Goal: Information Seeking & Learning: Learn about a topic

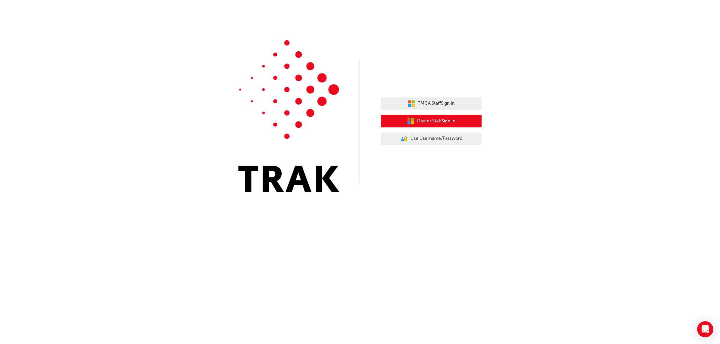
click at [431, 120] on span "Dealer Staff Sign In" at bounding box center [436, 121] width 38 height 8
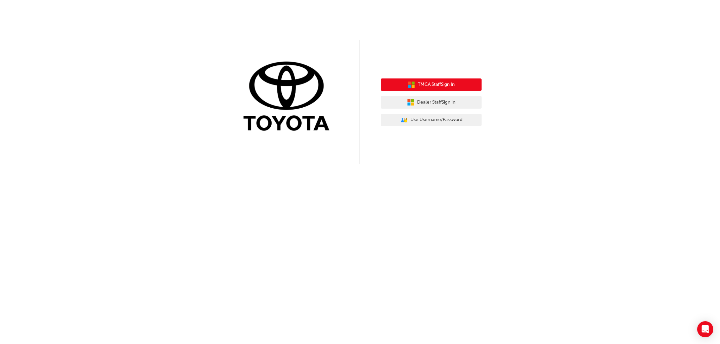
click at [436, 85] on span "TMCA Staff Sign In" at bounding box center [436, 85] width 37 height 8
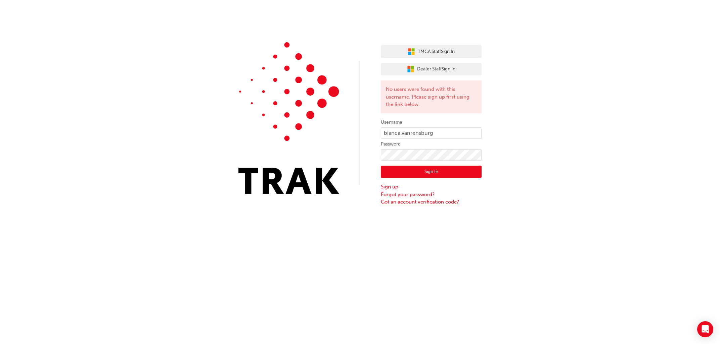
click at [411, 203] on link "Got an account verification code?" at bounding box center [431, 202] width 101 height 8
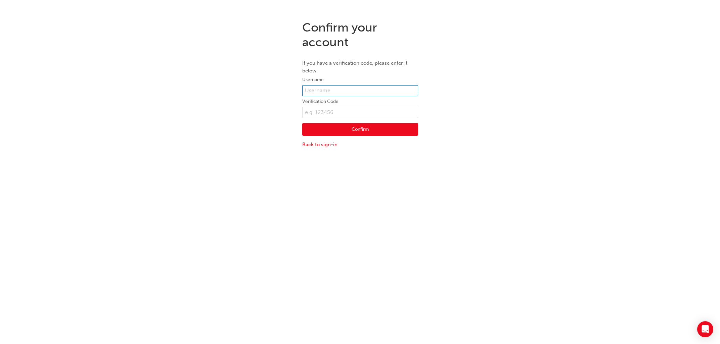
click at [347, 91] on input "text" at bounding box center [360, 90] width 116 height 11
type input "B"
click at [369, 86] on input "text" at bounding box center [360, 90] width 116 height 11
click at [372, 89] on input "text" at bounding box center [360, 90] width 116 height 11
click at [370, 91] on input "text" at bounding box center [360, 90] width 116 height 11
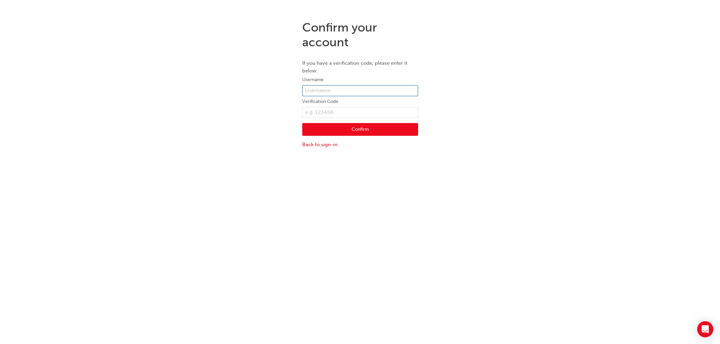
paste input "Bianca.VanRensburg"
type input "Bianca.VanRensburg"
click at [315, 108] on input "text" at bounding box center [360, 112] width 116 height 11
paste input "395969"
type input "395969"
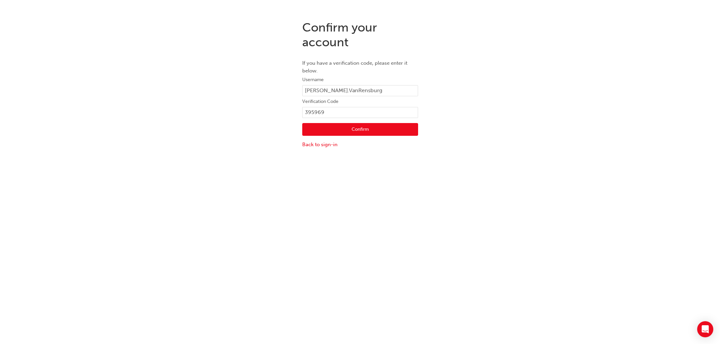
click at [334, 128] on button "Confirm" at bounding box center [360, 129] width 116 height 13
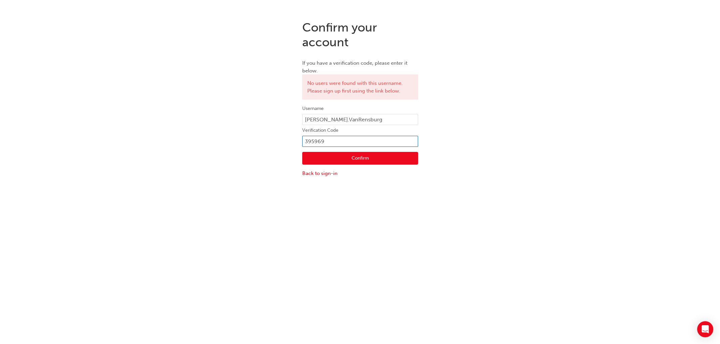
drag, startPoint x: 328, startPoint y: 141, endPoint x: 271, endPoint y: 135, distance: 58.1
click at [271, 135] on div "Confirm your account If you have a verification code, please enter it below. No…" at bounding box center [360, 98] width 720 height 167
type input "3"
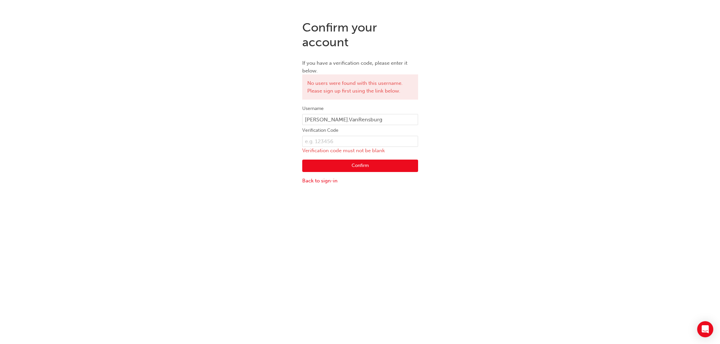
click at [318, 150] on p "Verification code must not be blank" at bounding box center [360, 151] width 116 height 8
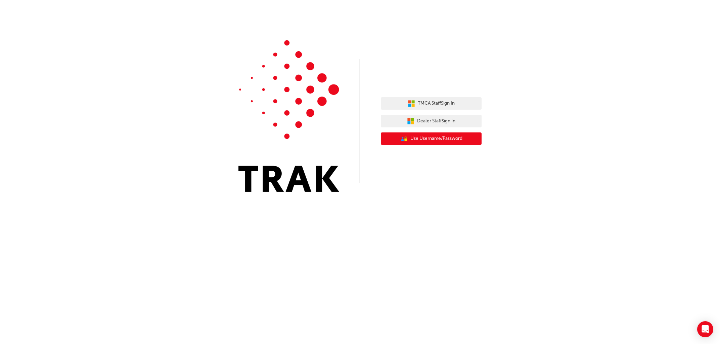
click at [445, 135] on button "User Authentication Icon - Blue Person, Gold Lock Use Username/Password" at bounding box center [431, 139] width 101 height 13
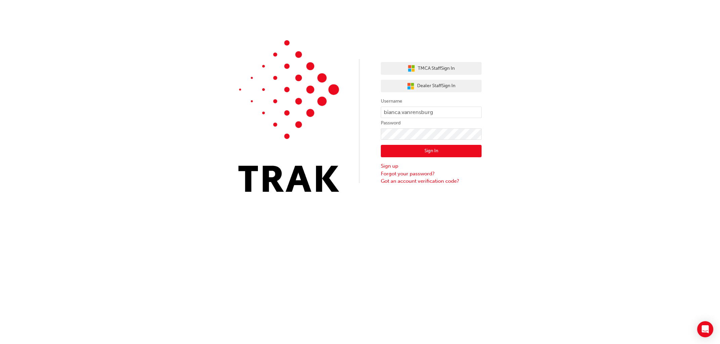
click at [447, 150] on button "Sign In" at bounding box center [431, 151] width 101 height 13
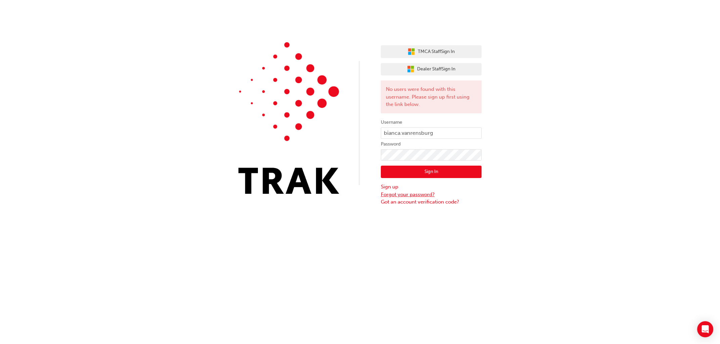
click at [422, 196] on link "Forgot your password?" at bounding box center [431, 195] width 101 height 8
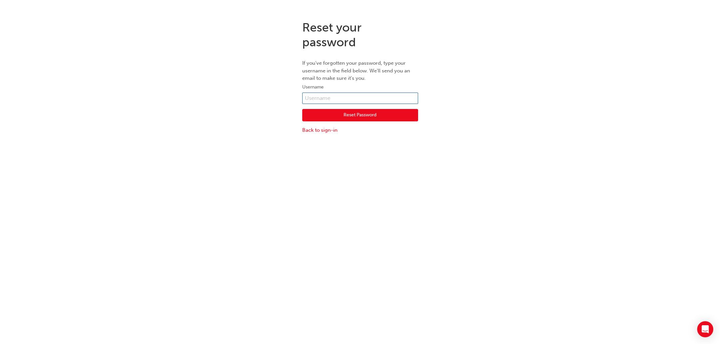
click at [354, 100] on input "text" at bounding box center [360, 98] width 116 height 11
click at [392, 97] on input "text" at bounding box center [360, 98] width 116 height 11
paste input "Bianca.VanRensburg"
type input "Bianca.VanRensburg"
click at [401, 116] on button "Reset Password" at bounding box center [360, 115] width 116 height 13
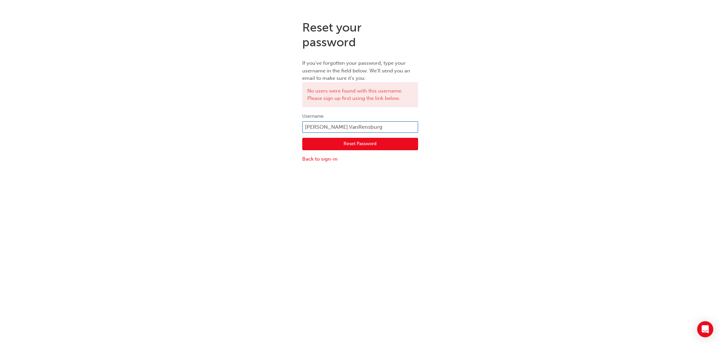
click at [389, 125] on input "Bianca.VanRensburg" at bounding box center [360, 127] width 116 height 11
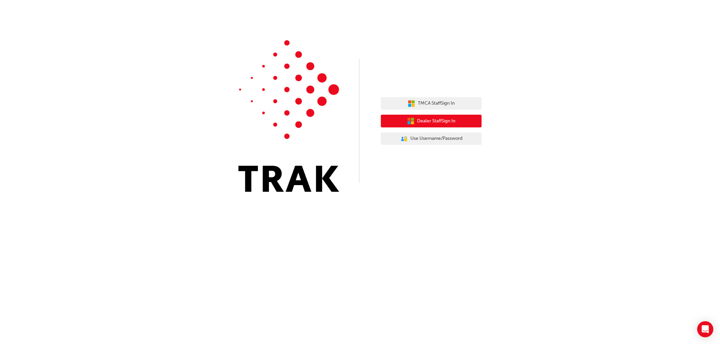
click at [452, 126] on button "Dealer Staff Sign In" at bounding box center [431, 121] width 101 height 13
click at [447, 120] on span "Dealer Staff Sign In" at bounding box center [436, 121] width 38 height 8
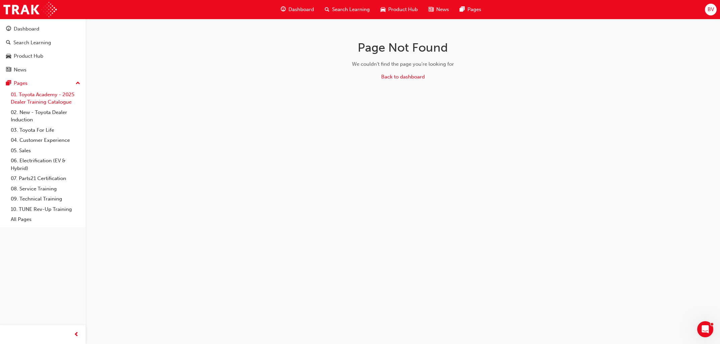
click at [35, 99] on link "01. Toyota Academy - 2025 Dealer Training Catalogue" at bounding box center [45, 99] width 75 height 18
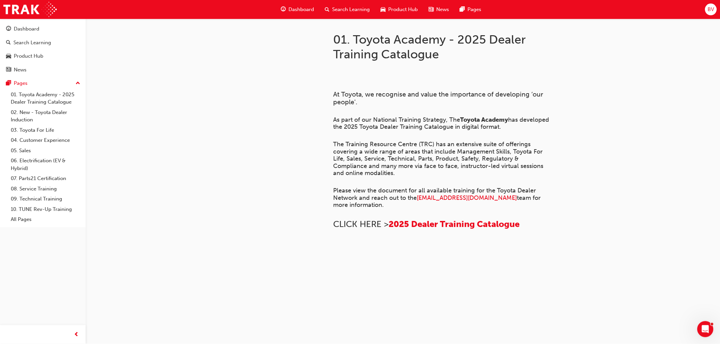
scroll to position [240, 0]
click at [353, 9] on span "Search Learning" at bounding box center [351, 10] width 38 height 8
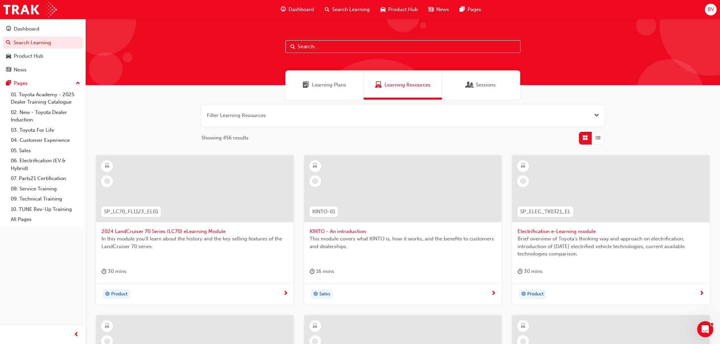
click at [507, 85] on div "Sessions" at bounding box center [481, 84] width 78 height 29
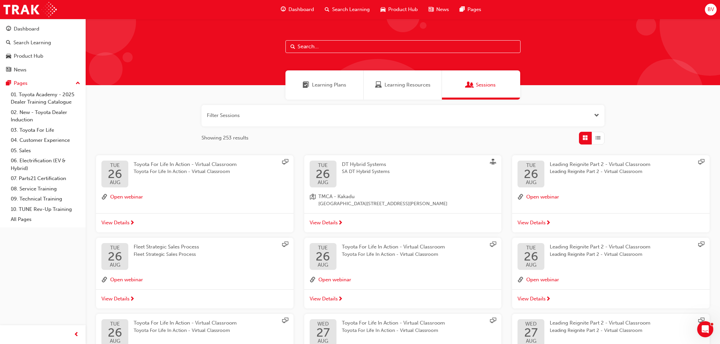
click at [119, 180] on span "AUG" at bounding box center [115, 182] width 14 height 5
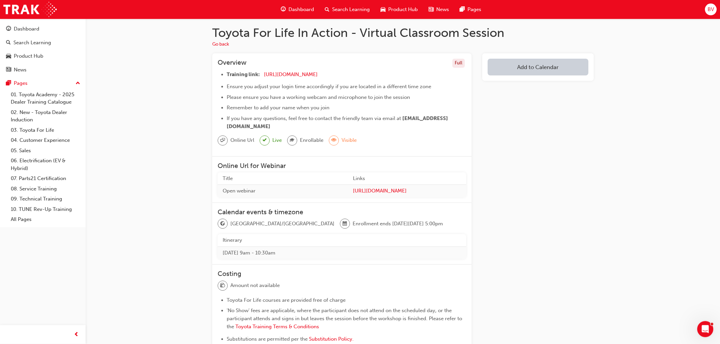
scroll to position [140, 0]
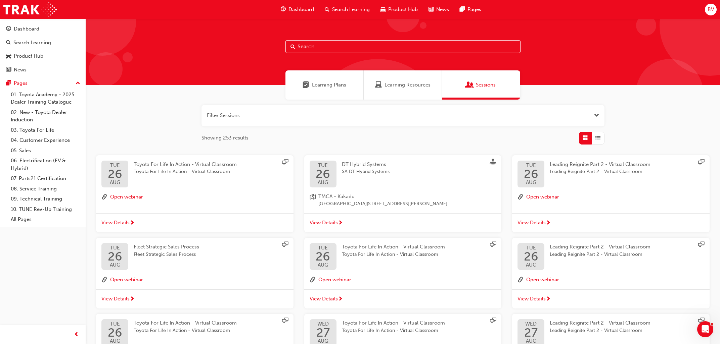
click at [398, 86] on span "Learning Resources" at bounding box center [407, 85] width 46 height 8
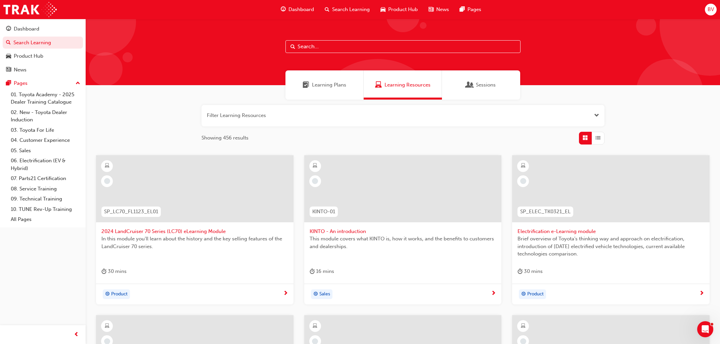
drag, startPoint x: 316, startPoint y: 47, endPoint x: 312, endPoint y: 52, distance: 6.9
click at [316, 48] on input "text" at bounding box center [402, 46] width 235 height 13
click at [580, 113] on button "button" at bounding box center [402, 115] width 403 height 21
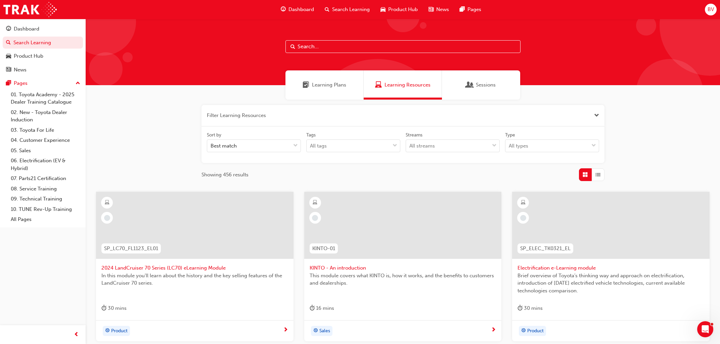
click at [377, 47] on input "text" at bounding box center [402, 46] width 235 height 13
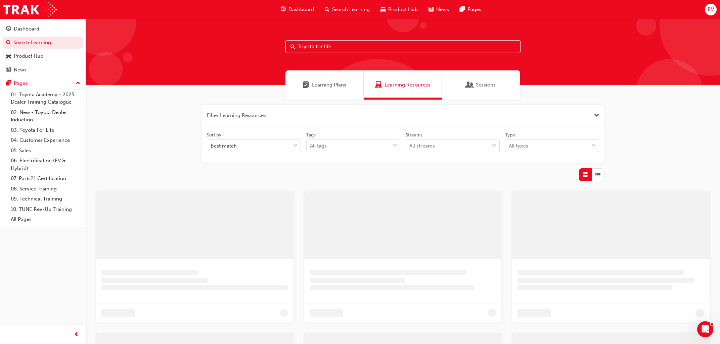
click at [376, 50] on input "Toyota for life" at bounding box center [402, 46] width 235 height 13
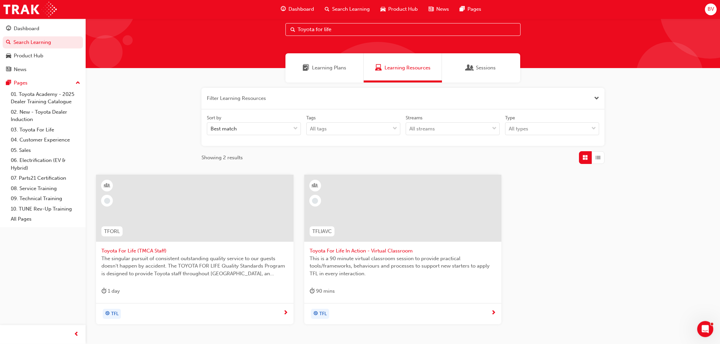
scroll to position [36, 0]
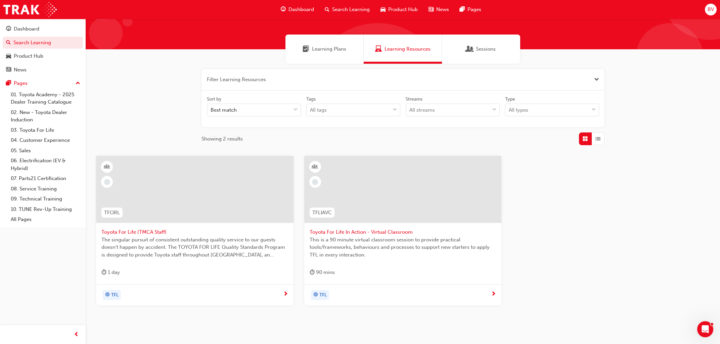
type input "Toyota for life"
click at [373, 269] on div "90 mins" at bounding box center [402, 274] width 187 height 11
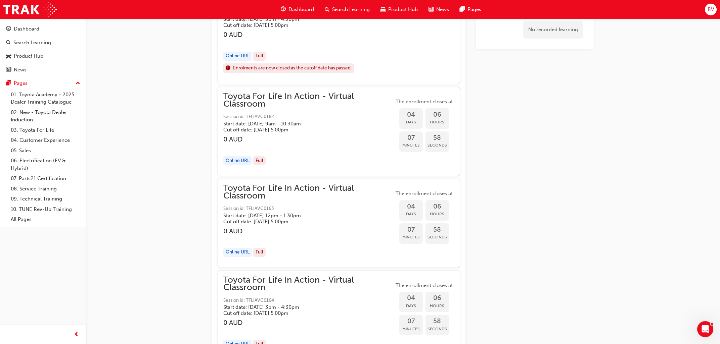
scroll to position [792, 0]
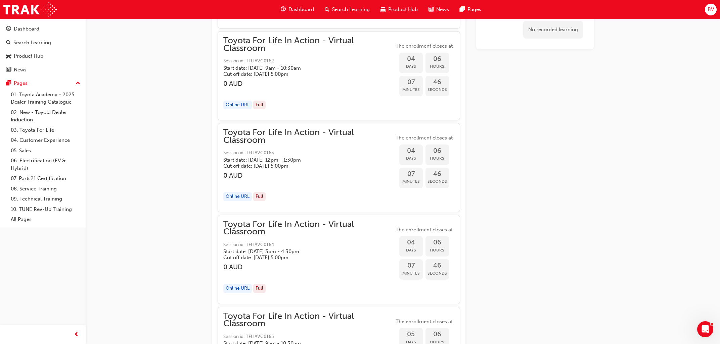
click at [298, 181] on div "button" at bounding box center [308, 184] width 171 height 8
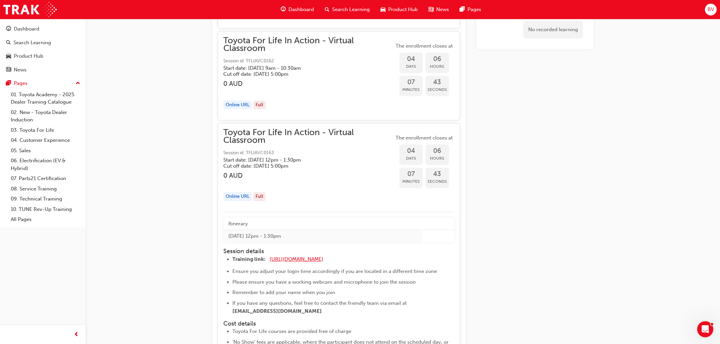
click at [292, 261] on span "[URL][DOMAIN_NAME]" at bounding box center [297, 259] width 54 height 6
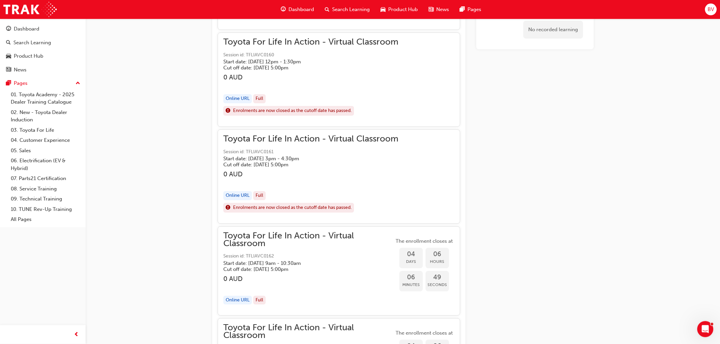
scroll to position [675, 0]
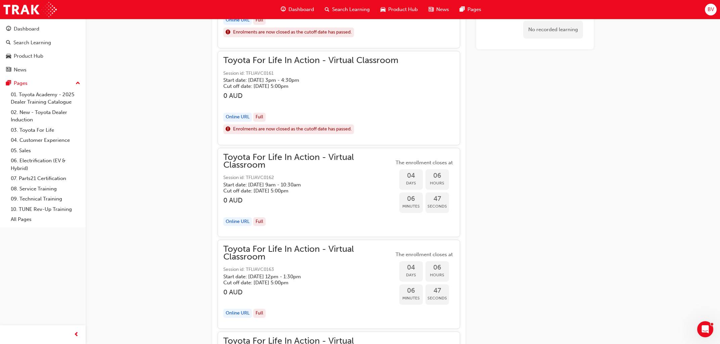
click at [316, 214] on div "Toyota For Life In Action - Virtual Classroom Session id: TFLIAVC0162 Start dat…" at bounding box center [308, 193] width 171 height 78
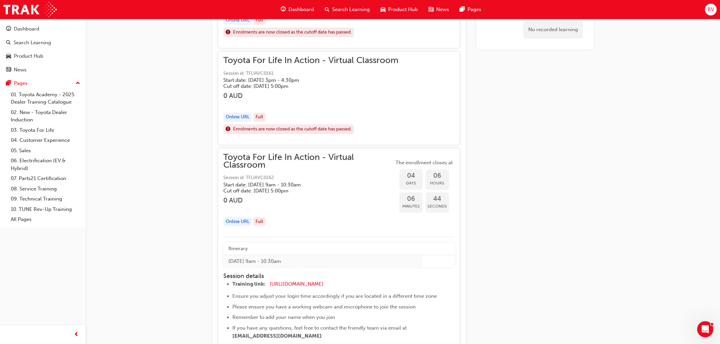
click at [251, 188] on div "Start date: Tue 26 Aug 2025 , 9am - 10:30am Cut off date: Mon 25 Aug 2025, 5:00…" at bounding box center [308, 188] width 171 height 12
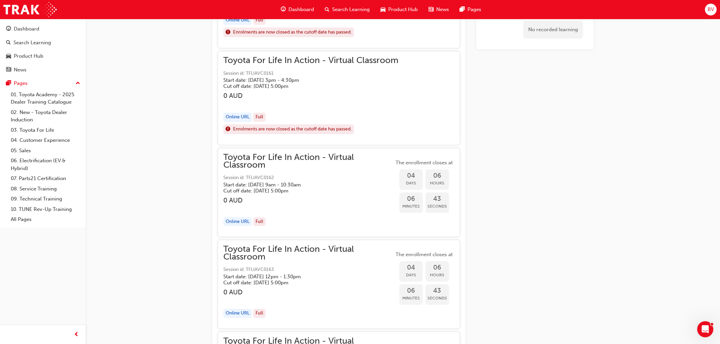
click at [251, 160] on span "Toyota For Life In Action - Virtual Classroom" at bounding box center [308, 161] width 171 height 15
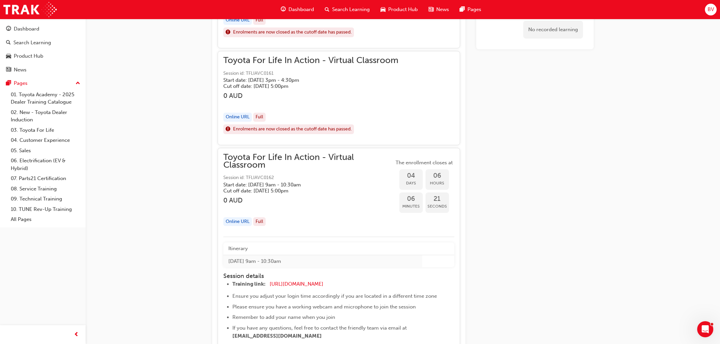
click at [260, 222] on div "Full" at bounding box center [259, 222] width 12 height 9
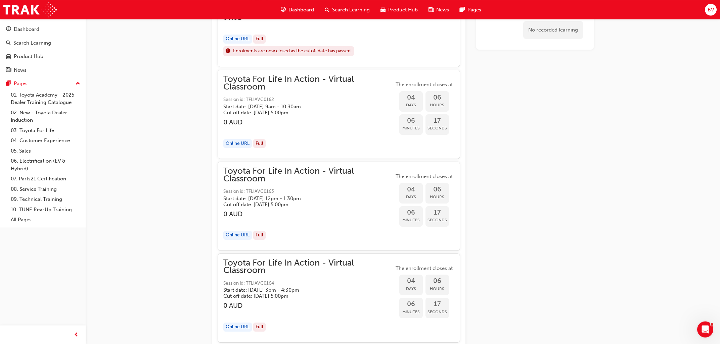
scroll to position [782, 0]
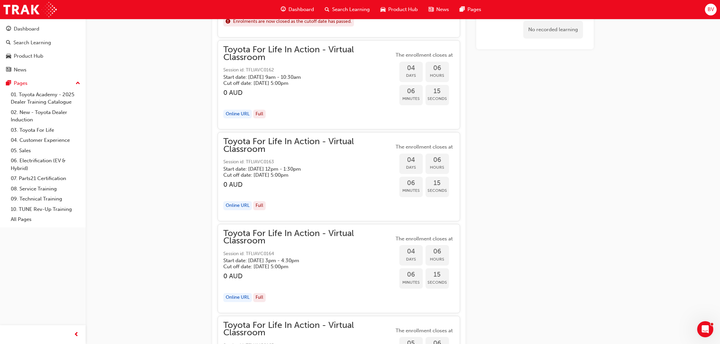
click at [237, 205] on div "Online URL" at bounding box center [237, 205] width 29 height 9
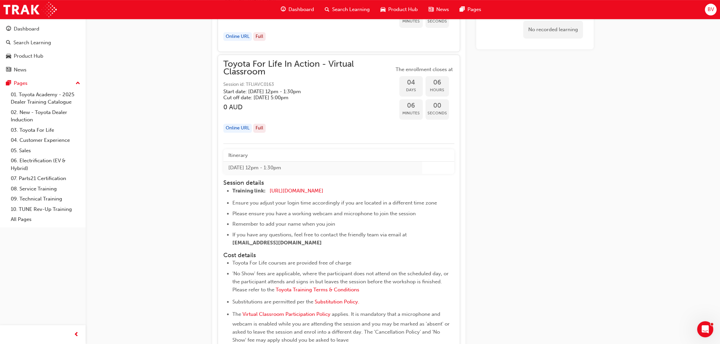
scroll to position [818, 0]
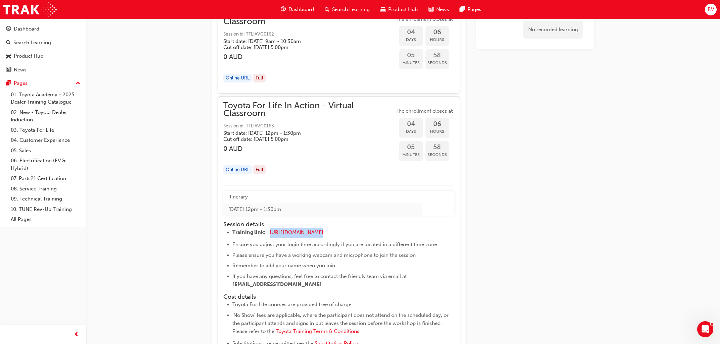
drag, startPoint x: 346, startPoint y: 231, endPoint x: 269, endPoint y: 237, distance: 77.4
click at [269, 237] on li "Training link: https://zoom.us/j/5450758959 ​" at bounding box center [336, 234] width 209 height 10
copy li "[URL][DOMAIN_NAME]"
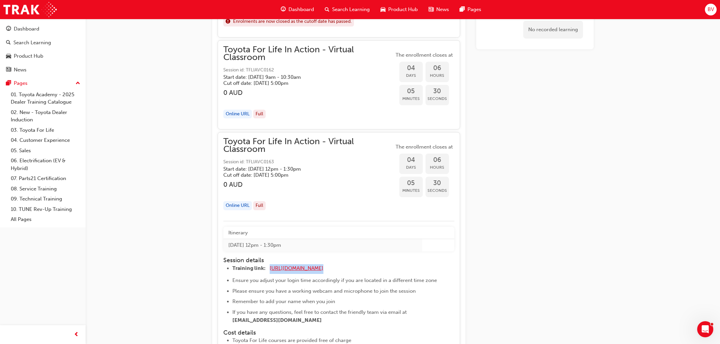
copy li "[URL][DOMAIN_NAME]"
click at [347, 263] on h4 "Session details" at bounding box center [332, 260] width 218 height 7
drag, startPoint x: 344, startPoint y: 269, endPoint x: 268, endPoint y: 270, distance: 76.6
click at [268, 270] on li "Training link: https://zoom.us/j/5450758959 ​" at bounding box center [336, 270] width 209 height 10
copy li "[URL][DOMAIN_NAME]"
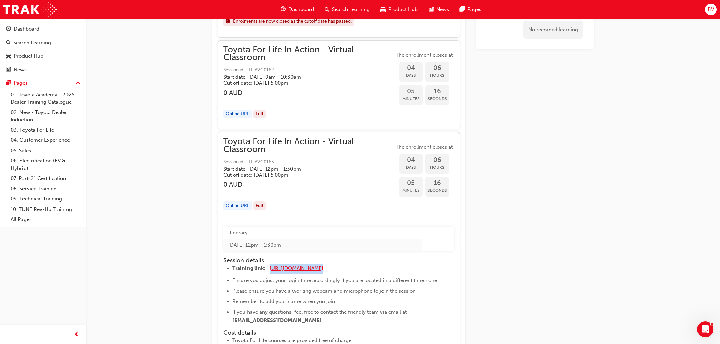
click at [291, 267] on span "[URL][DOMAIN_NAME]" at bounding box center [297, 269] width 54 height 6
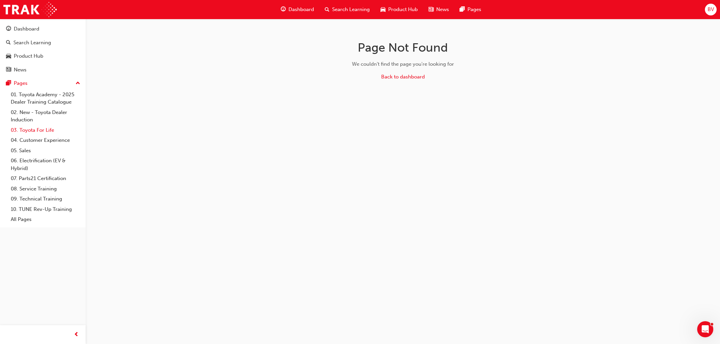
click at [31, 129] on link "03. Toyota For Life" at bounding box center [45, 130] width 75 height 10
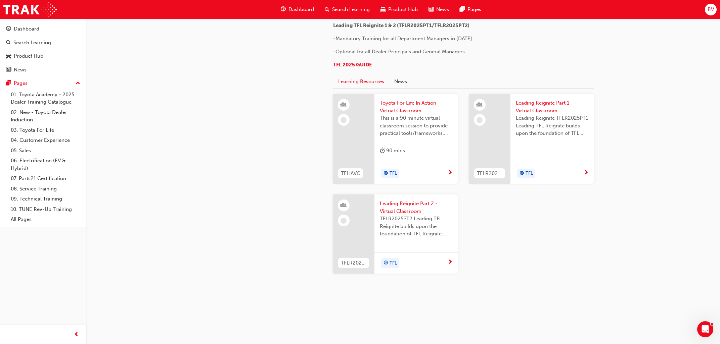
scroll to position [648, 0]
click at [449, 176] on span "next-icon" at bounding box center [449, 173] width 5 height 6
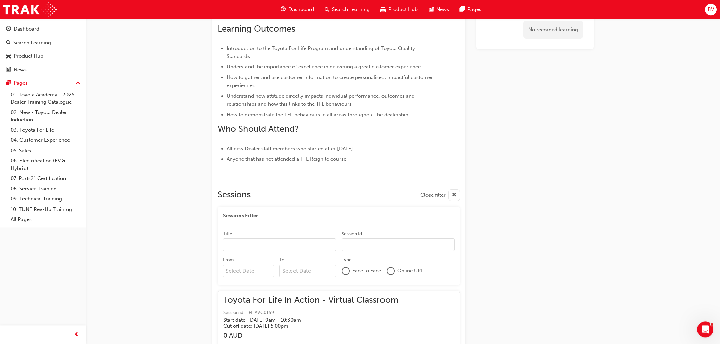
scroll to position [242, 0]
click at [331, 240] on input "Title" at bounding box center [279, 244] width 113 height 13
drag, startPoint x: 355, startPoint y: 245, endPoint x: 349, endPoint y: 244, distance: 5.6
click at [355, 245] on input "Session Id" at bounding box center [397, 244] width 113 height 13
click at [318, 248] on input "Title" at bounding box center [279, 244] width 113 height 13
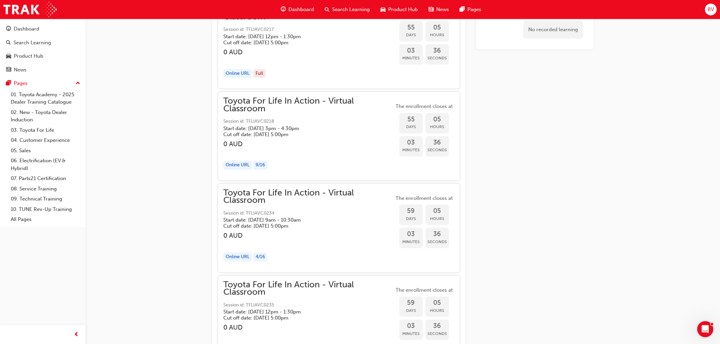
scroll to position [6693, 0]
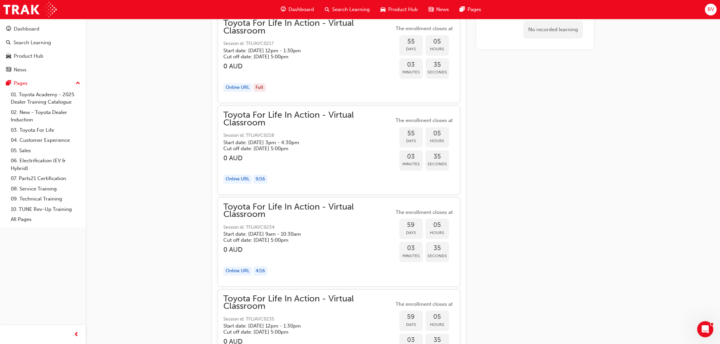
click at [283, 170] on div "button" at bounding box center [308, 166] width 171 height 8
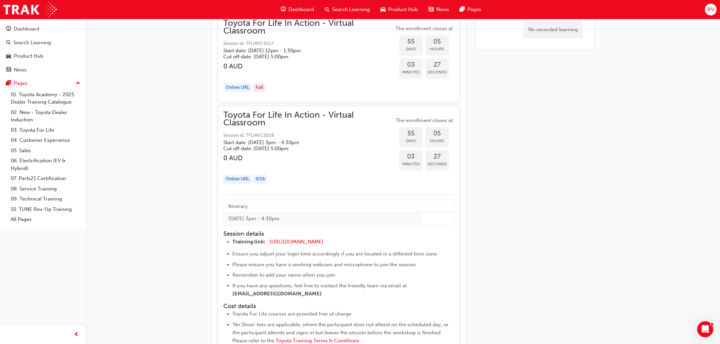
click at [242, 184] on div "Online URL" at bounding box center [237, 179] width 29 height 9
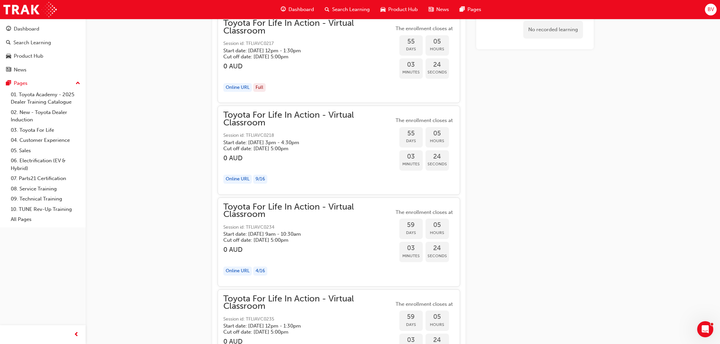
click at [241, 184] on div "Online URL" at bounding box center [237, 179] width 29 height 9
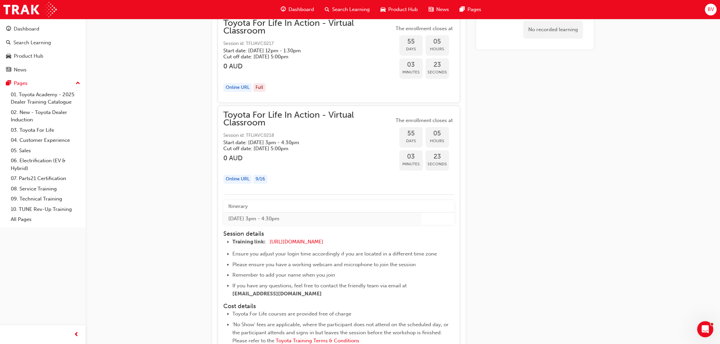
click at [241, 184] on div "Online URL" at bounding box center [237, 179] width 29 height 9
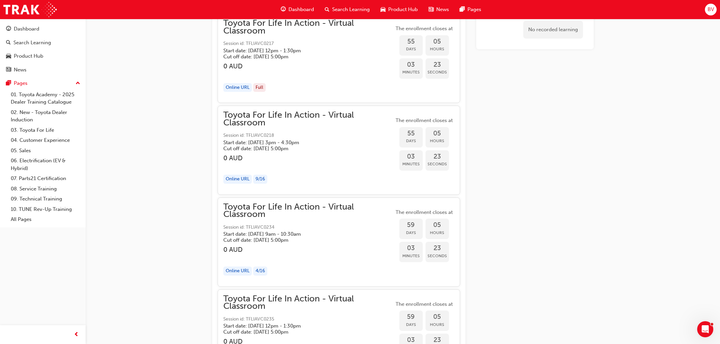
click at [257, 184] on div "9 / 16" at bounding box center [260, 179] width 14 height 9
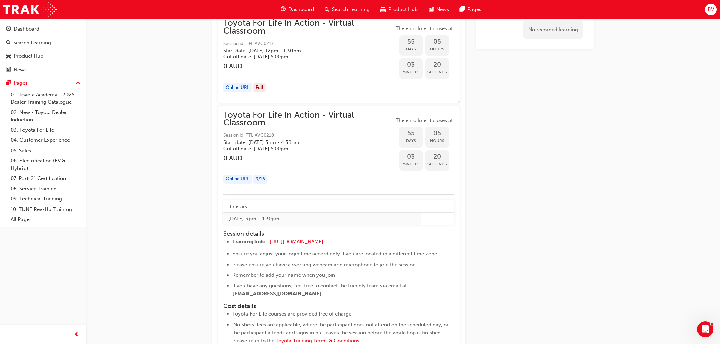
click at [238, 184] on div "Online URL" at bounding box center [237, 179] width 29 height 9
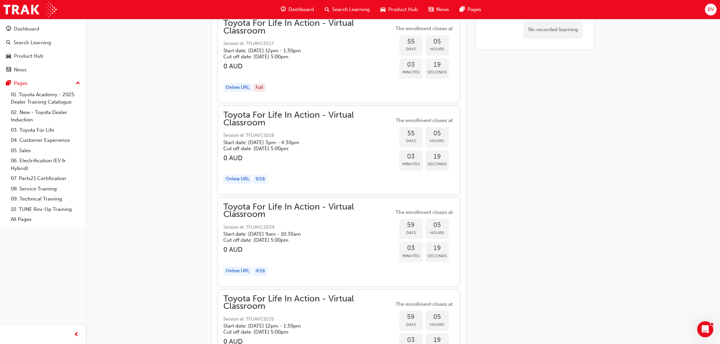
click at [238, 184] on div "Online URL" at bounding box center [237, 179] width 29 height 9
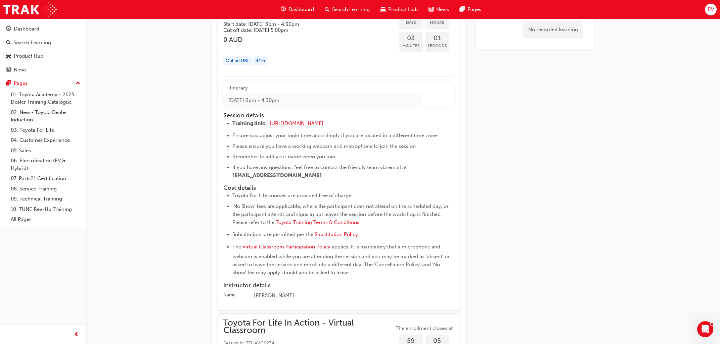
scroll to position [6801, 0]
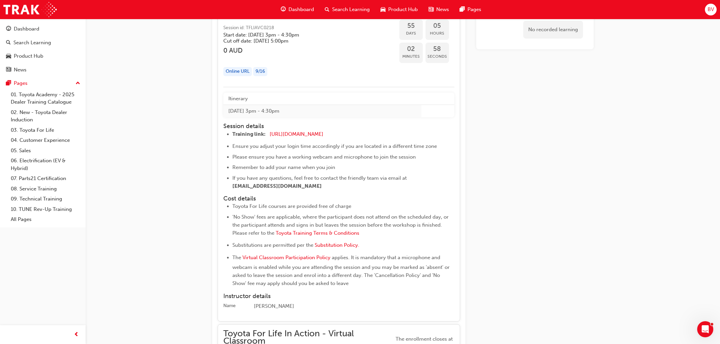
click at [232, 117] on td "Thu 16 Oct 2025 3pm - 4:30pm" at bounding box center [322, 111] width 198 height 12
click at [282, 137] on span "[URL][DOMAIN_NAME]" at bounding box center [297, 134] width 54 height 6
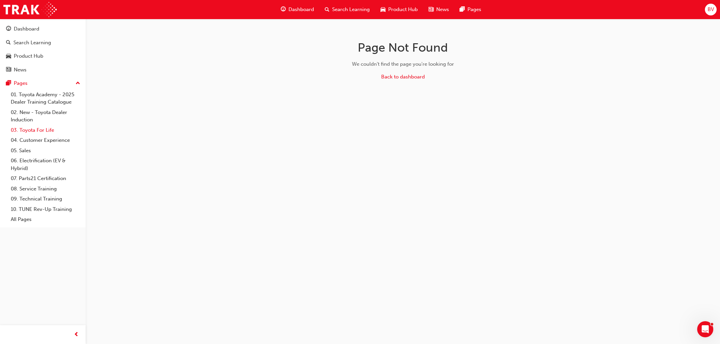
click at [43, 132] on link "03. Toyota For Life" at bounding box center [45, 130] width 75 height 10
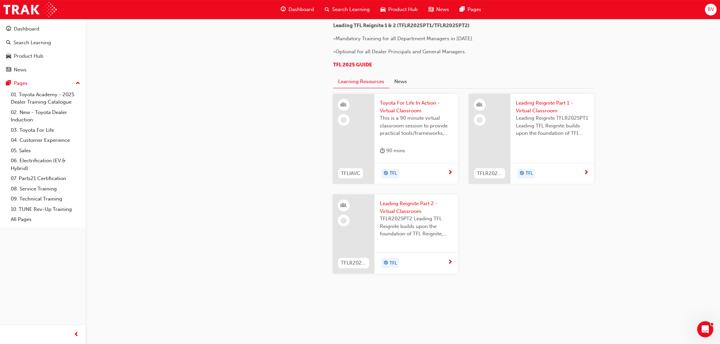
scroll to position [675, 0]
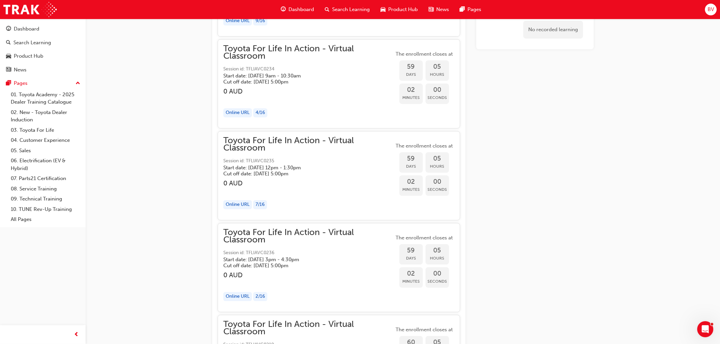
scroll to position [6863, 0]
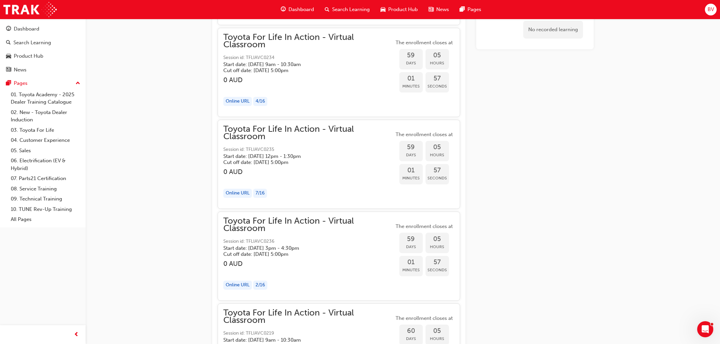
click at [285, 196] on div "Toyota For Life In Action - Virtual Classroom Session id: TFLIAVC0235 Start dat…" at bounding box center [308, 165] width 171 height 78
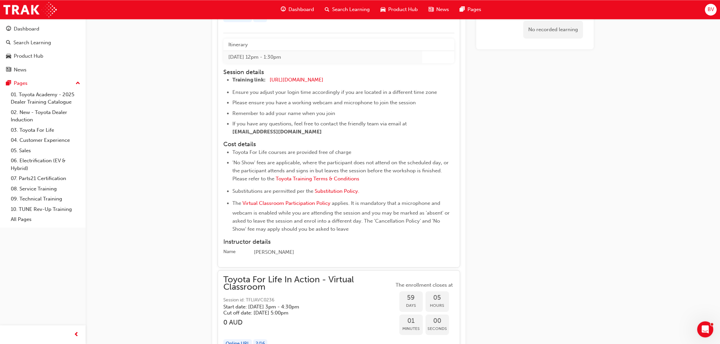
scroll to position [7006, 0]
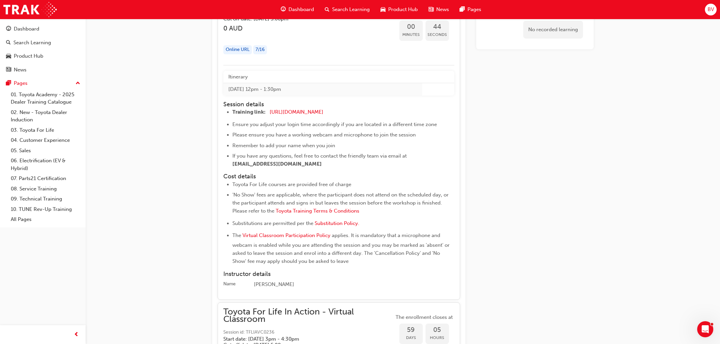
drag, startPoint x: 233, startPoint y: 170, endPoint x: 324, endPoint y: 170, distance: 91.6
click at [324, 168] on li "If you have any questions, feel free to contact the friendly team via email at …" at bounding box center [336, 160] width 209 height 16
copy span "[EMAIL_ADDRESS][DOMAIN_NAME]"
